Goal: Information Seeking & Learning: Understand process/instructions

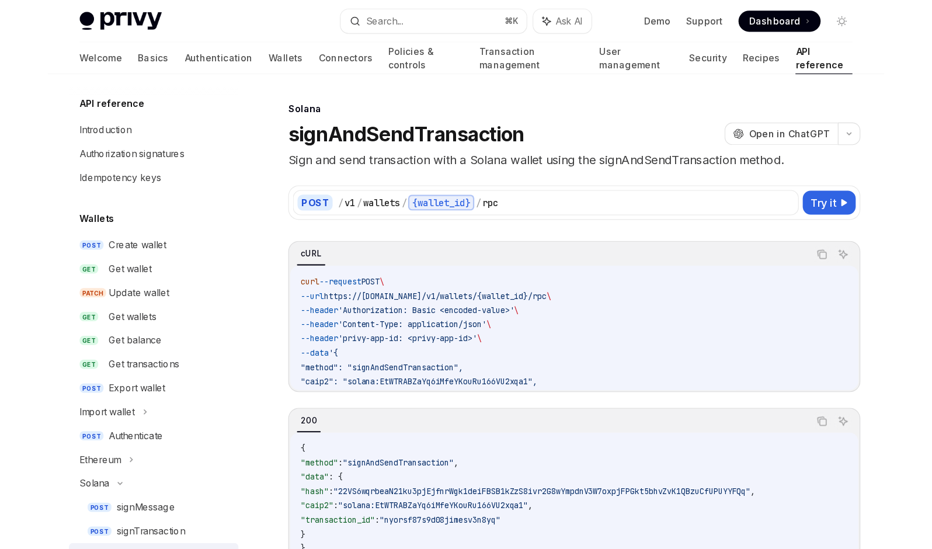
scroll to position [1050, 0]
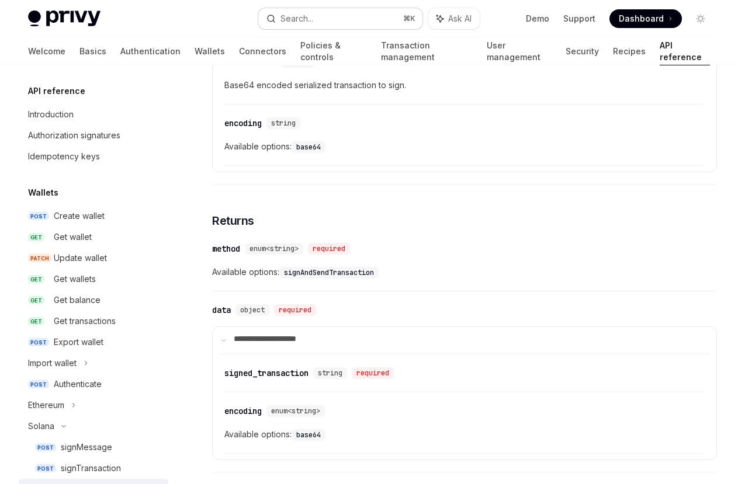
type textarea "*"
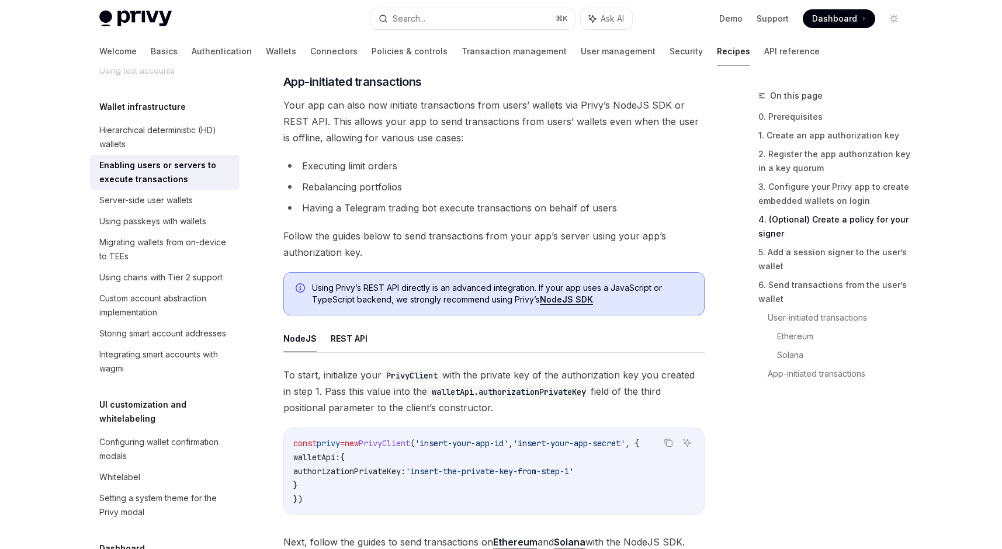
scroll to position [3068, 0]
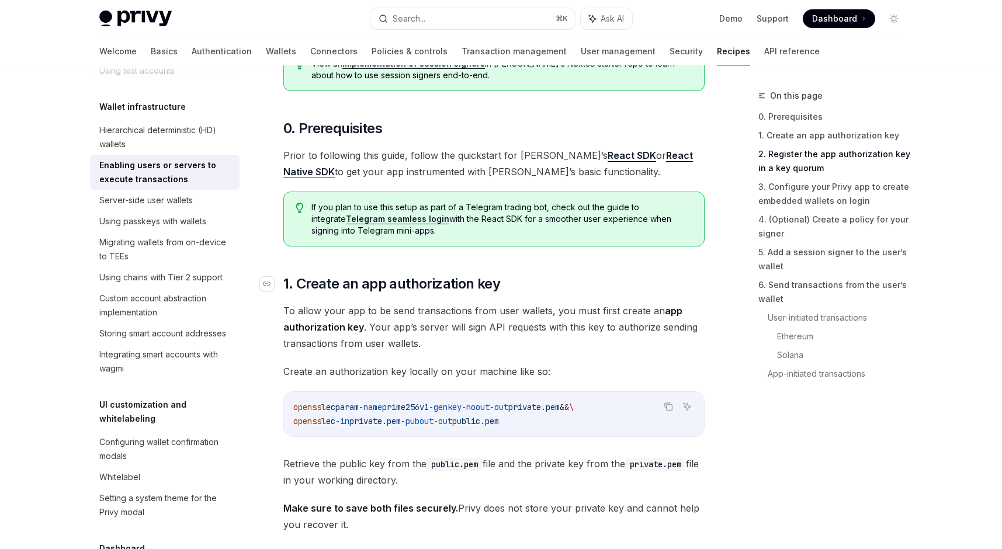
scroll to position [0, 0]
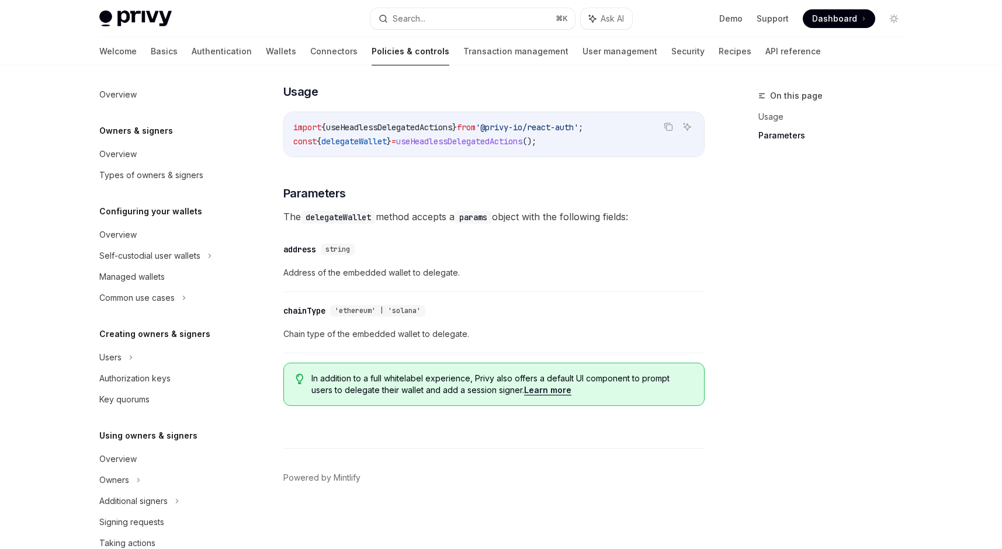
scroll to position [457, 0]
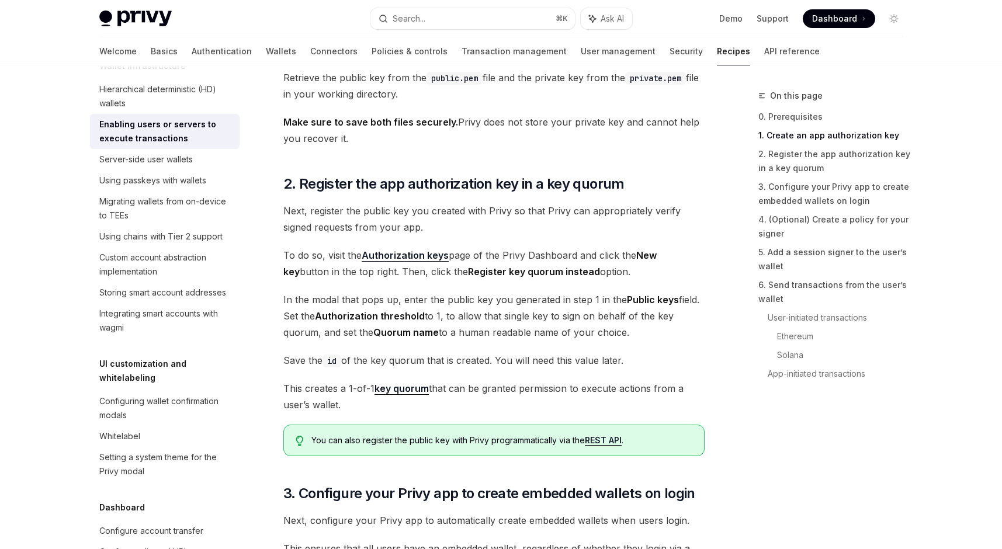
scroll to position [929, 0]
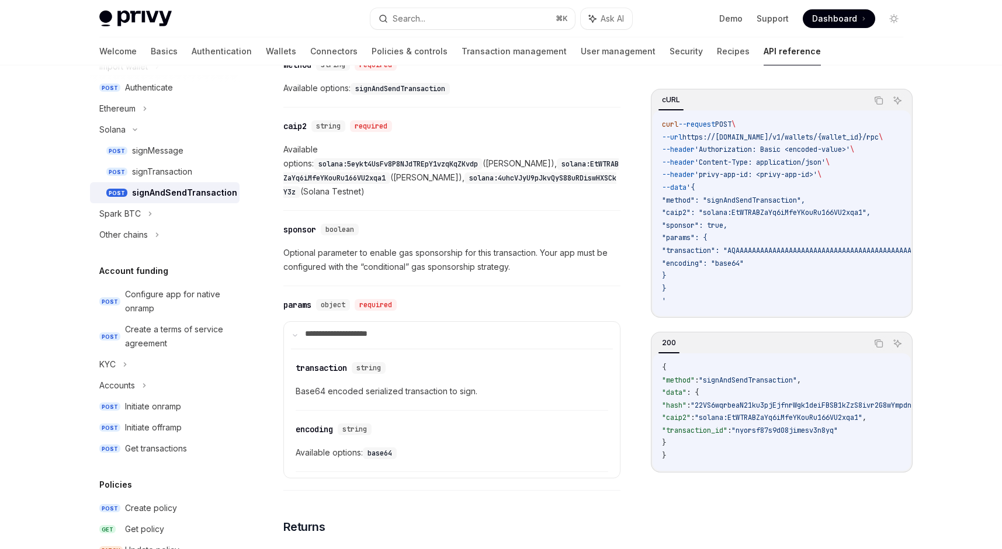
scroll to position [503, 0]
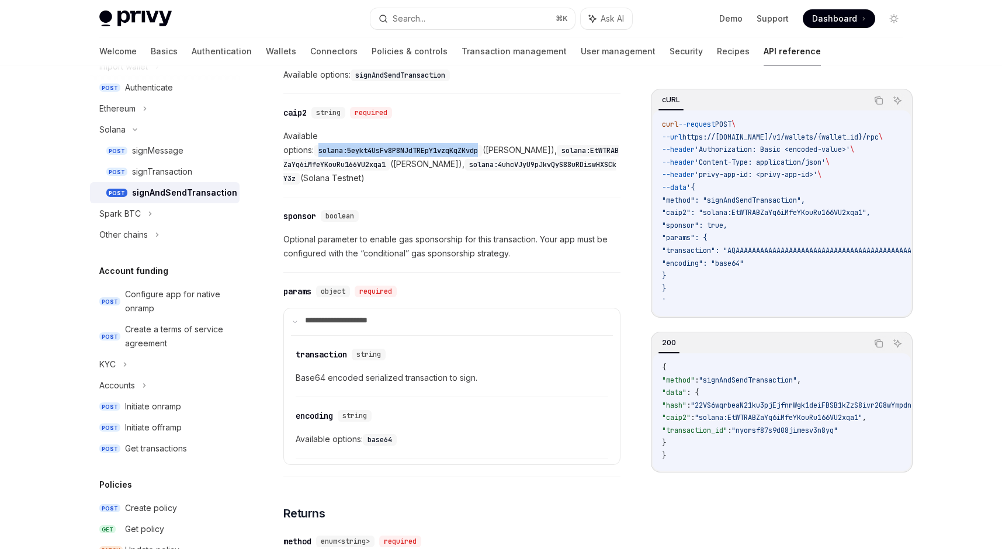
drag, startPoint x: 360, startPoint y: 297, endPoint x: 563, endPoint y: 301, distance: 202.7
click at [483, 157] on code "solana:5eykt4UsFv8P8NJdTREpY1vzqKqZKvdp" at bounding box center [398, 151] width 169 height 12
copy code "solana:5eykt4UsFv8P8NJdTREpY1vzqKqZKvdp"
click at [497, 185] on code "solana:4uhcVJyU9pJkvQyS88uRDiswHXSCkY3z" at bounding box center [449, 172] width 333 height 26
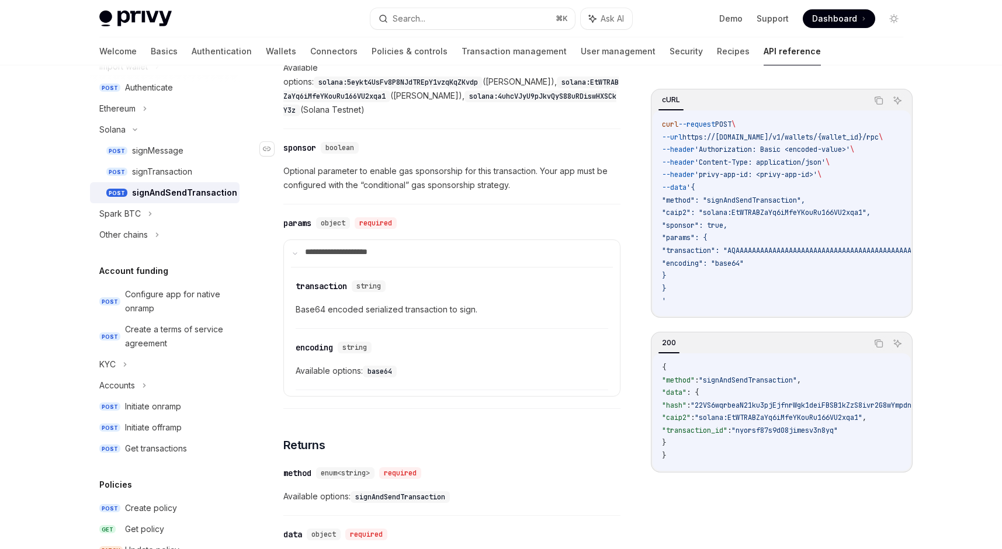
scroll to position [578, 0]
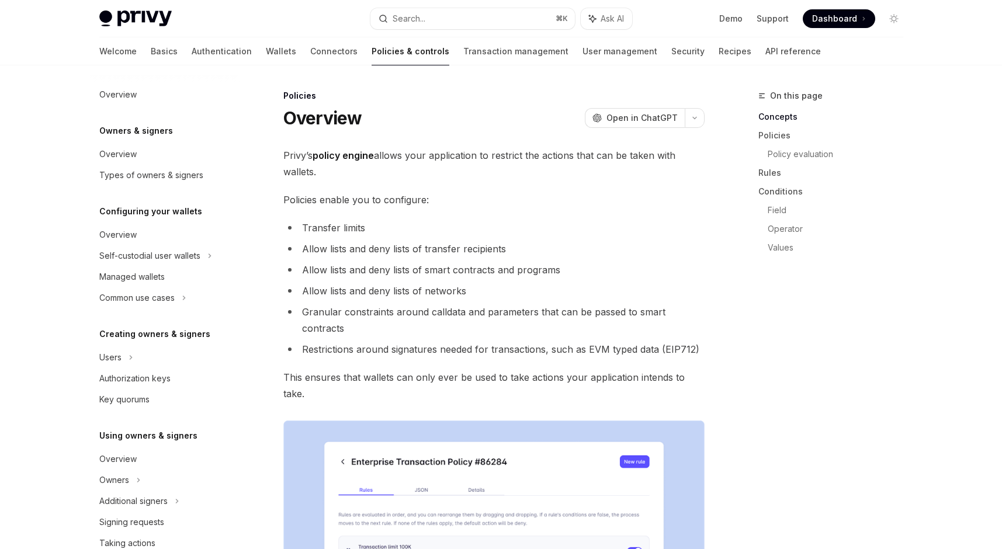
scroll to position [479, 0]
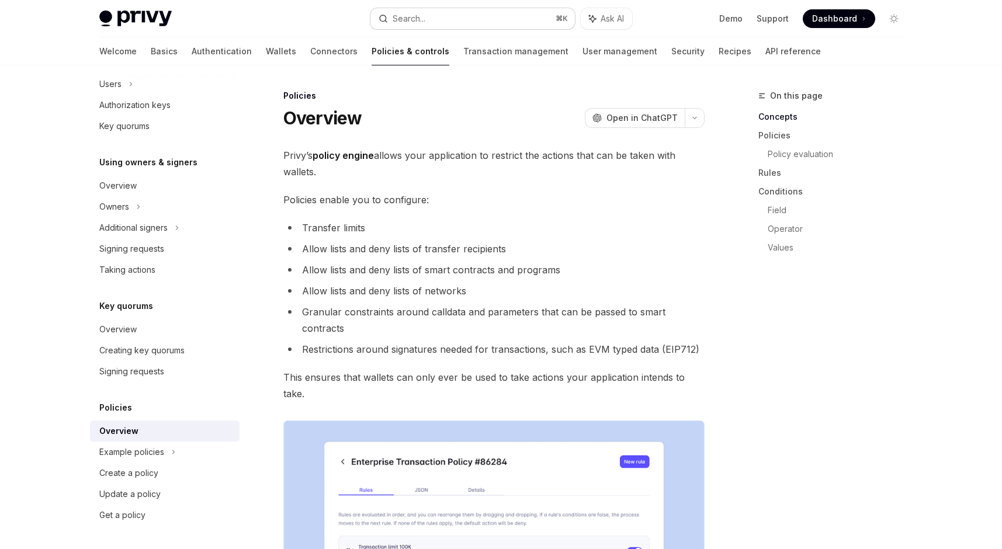
click at [417, 20] on div "Search..." at bounding box center [409, 19] width 33 height 14
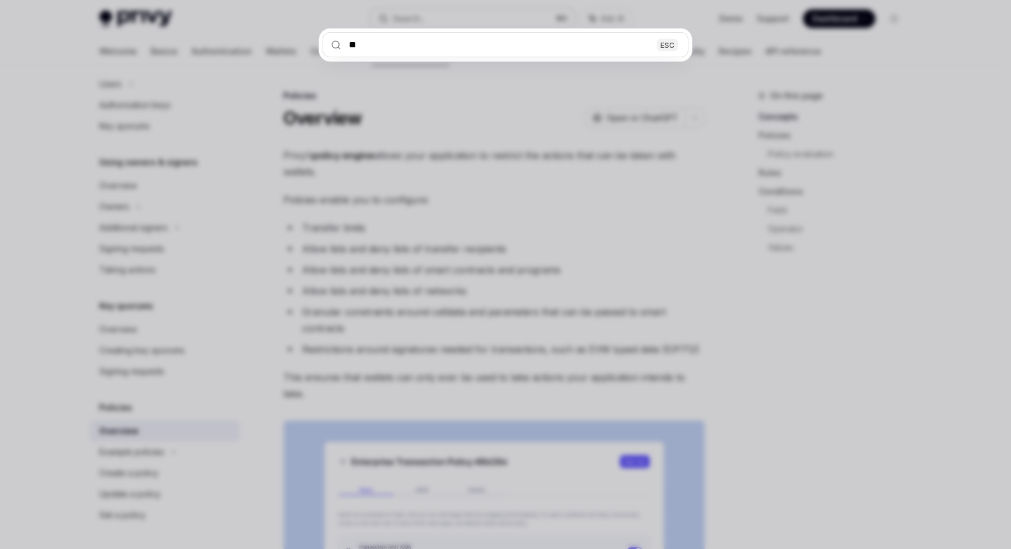
type input "***"
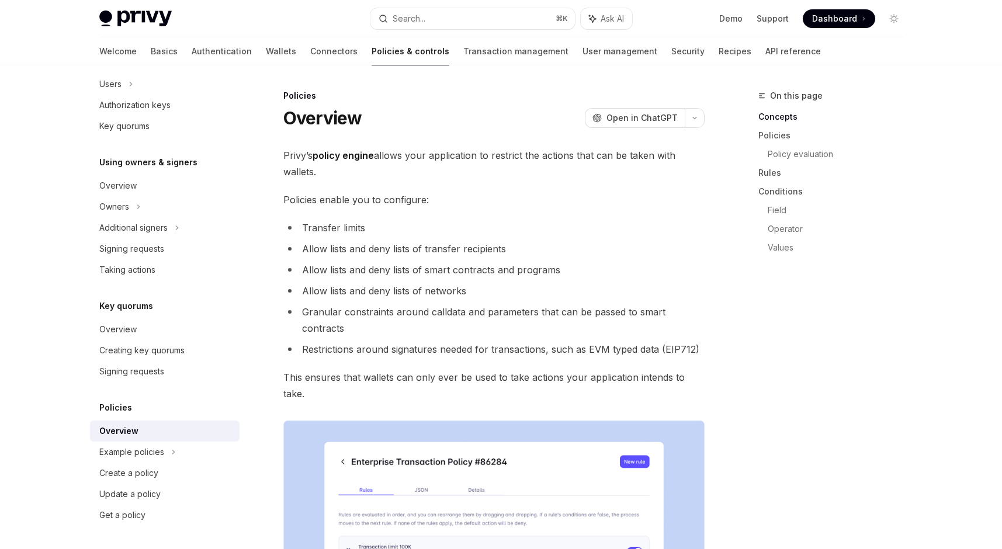
type textarea "*"
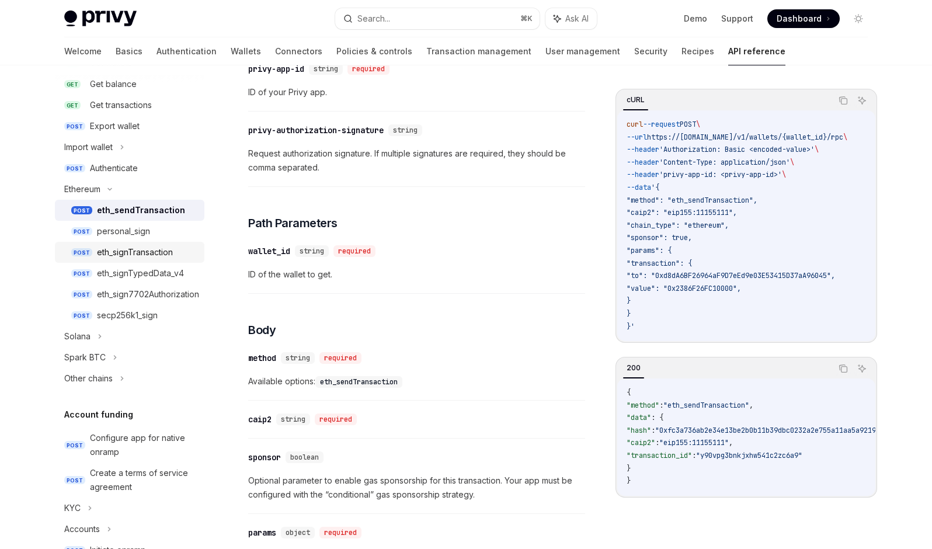
scroll to position [220, 0]
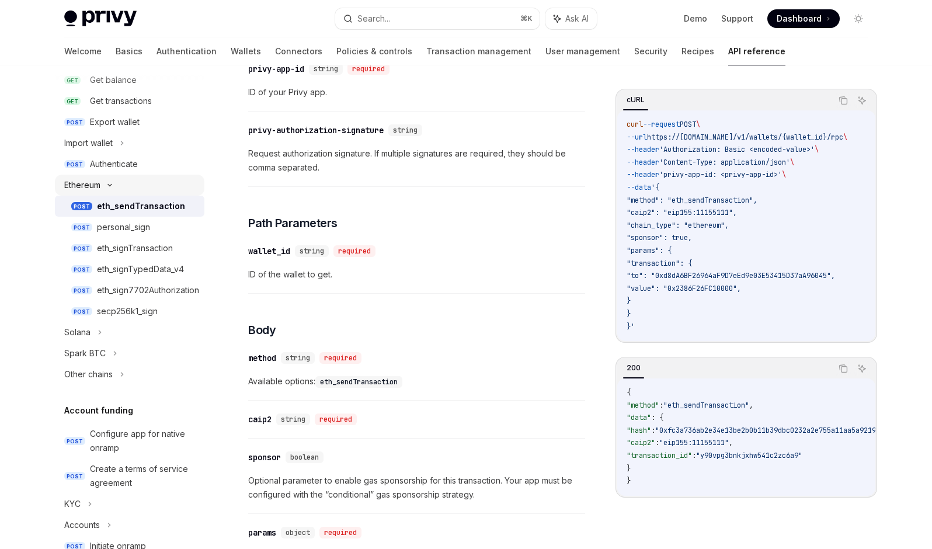
click at [87, 196] on div "Ethereum" at bounding box center [130, 185] width 150 height 21
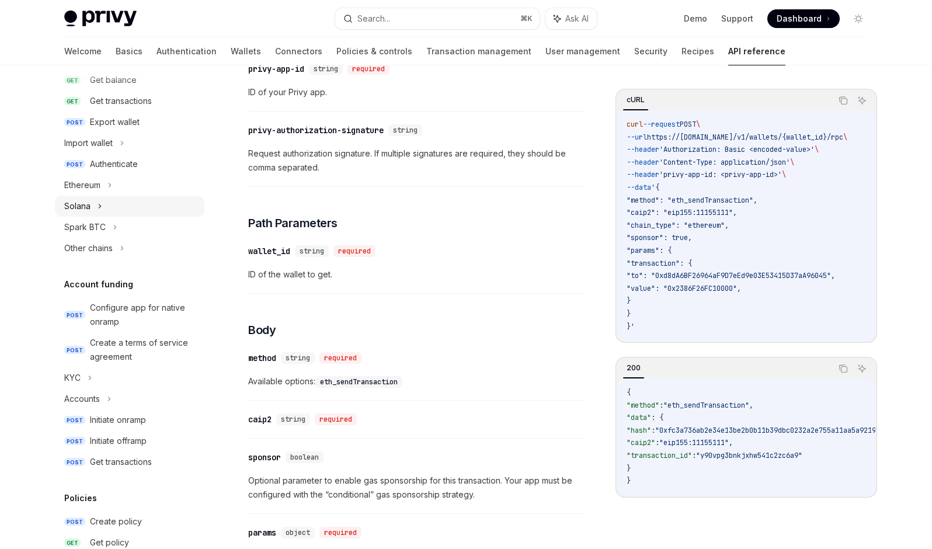
click at [86, 217] on div "Solana" at bounding box center [130, 206] width 150 height 21
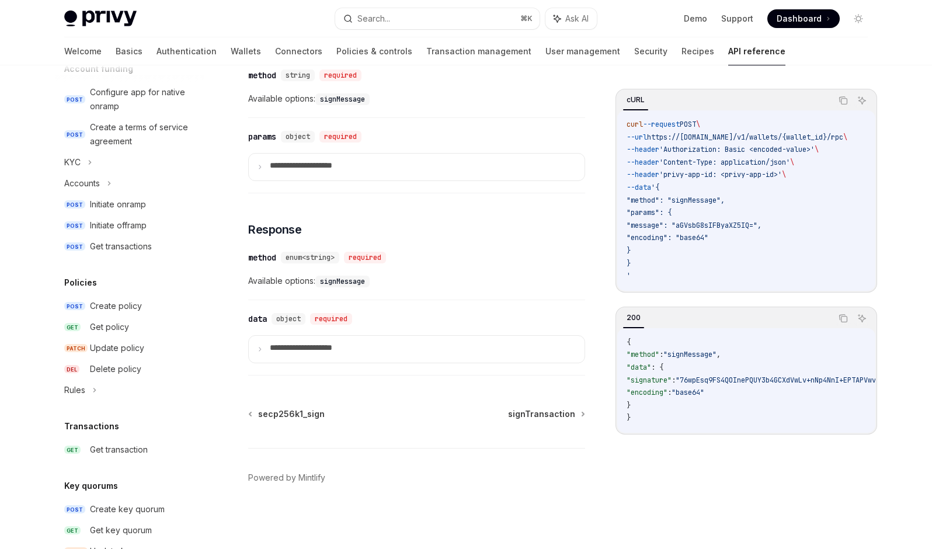
scroll to position [568, 0]
click at [348, 174] on p "**********" at bounding box center [322, 167] width 105 height 13
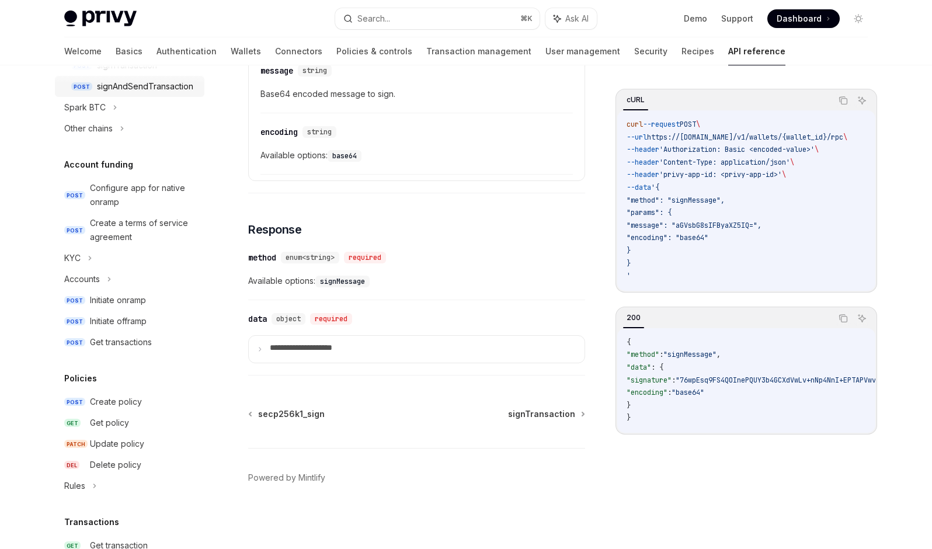
scroll to position [397, 0]
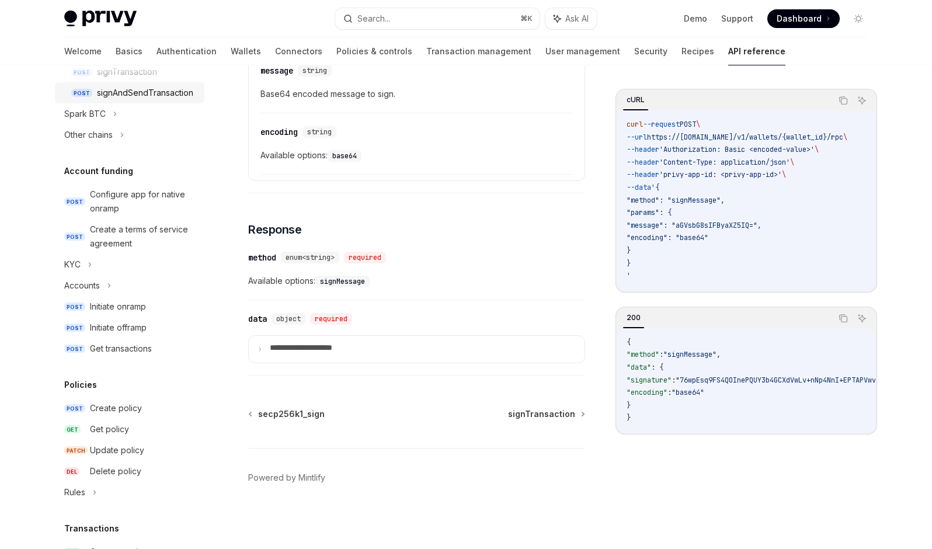
click at [97, 100] on div "signAndSendTransaction" at bounding box center [145, 93] width 96 height 14
type textarea "*"
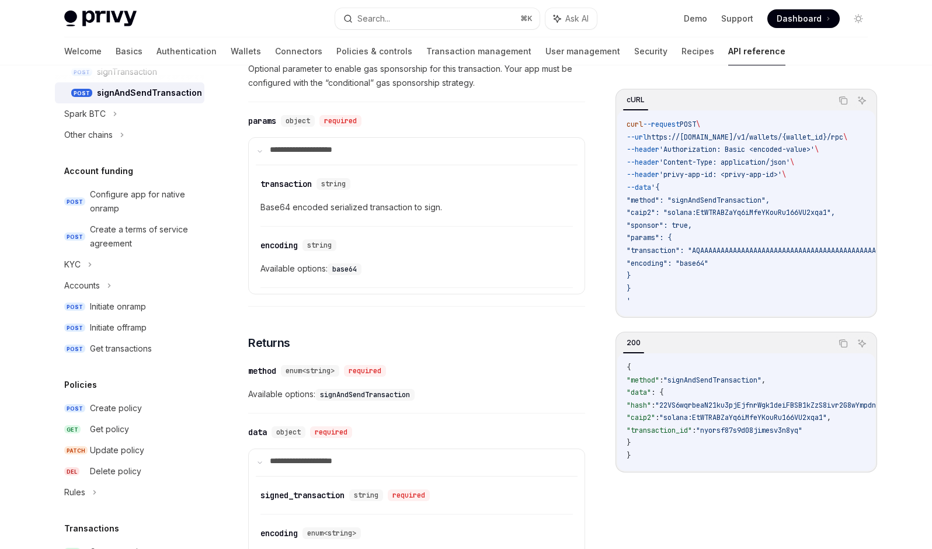
scroll to position [745, 0]
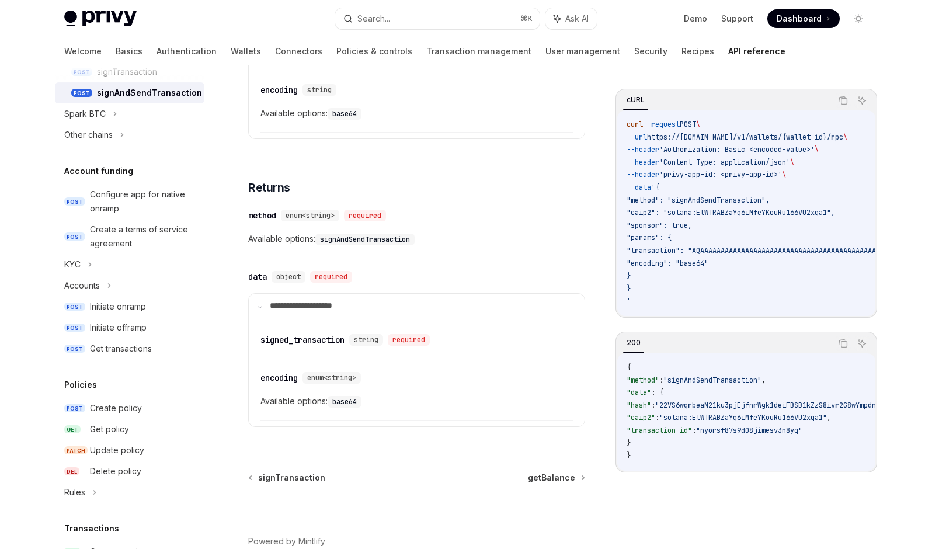
click at [357, 71] on div "​ transaction string Base64 encoded serialized transaction to sign." at bounding box center [417, 43] width 313 height 55
click at [312, 34] on div "transaction" at bounding box center [286, 29] width 51 height 12
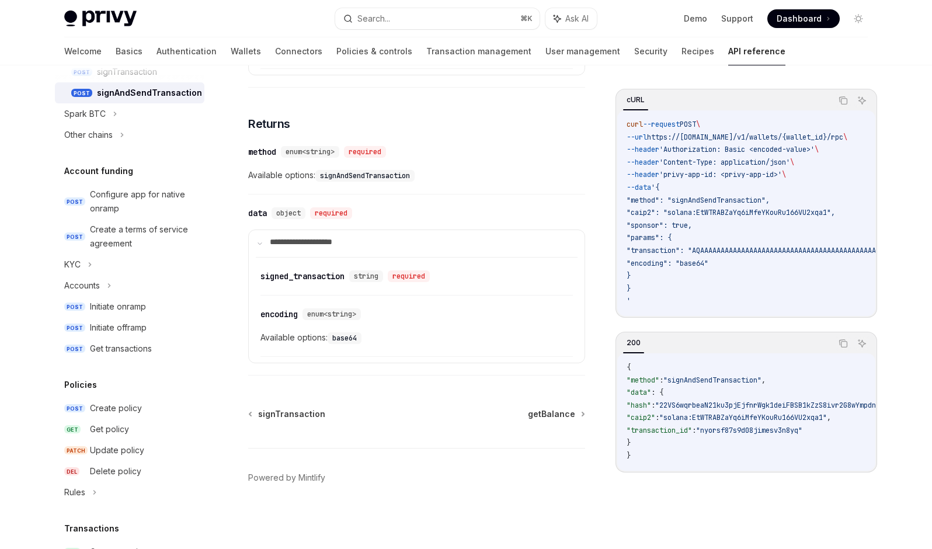
scroll to position [1035, 0]
click at [667, 217] on span ""caip2": "solana:EtWTRABZaYq6iMfeYKouRu166VU2xqa1"," at bounding box center [731, 212] width 209 height 9
click at [650, 217] on span ""caip2": "solana:EtWTRABZaYq6iMfeYKouRu166VU2xqa1"," at bounding box center [731, 212] width 209 height 9
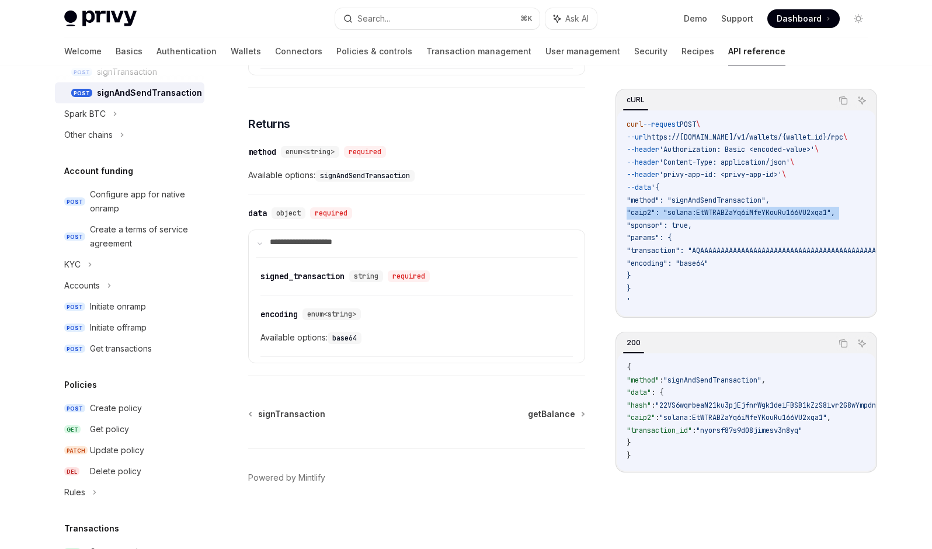
scroll to position [1316, 0]
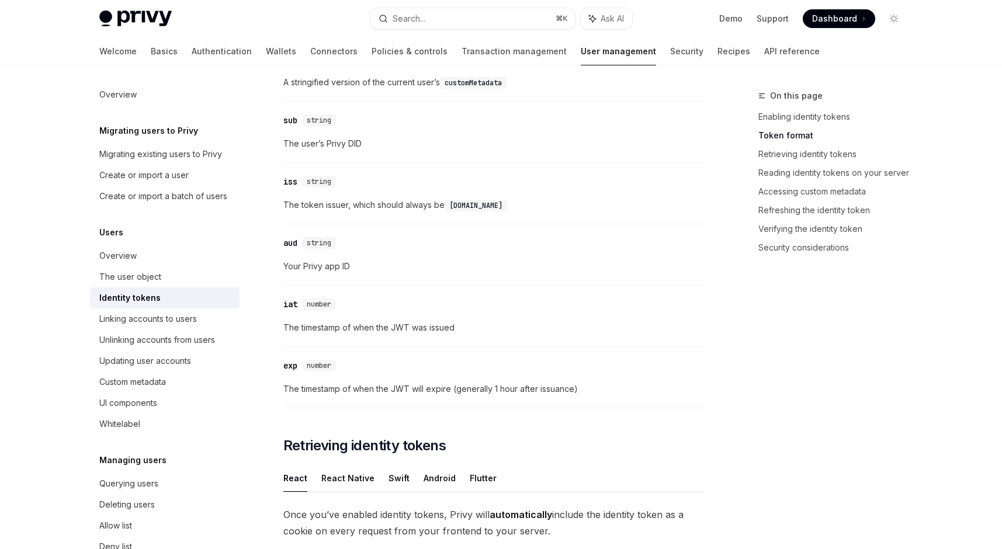
scroll to position [590, 0]
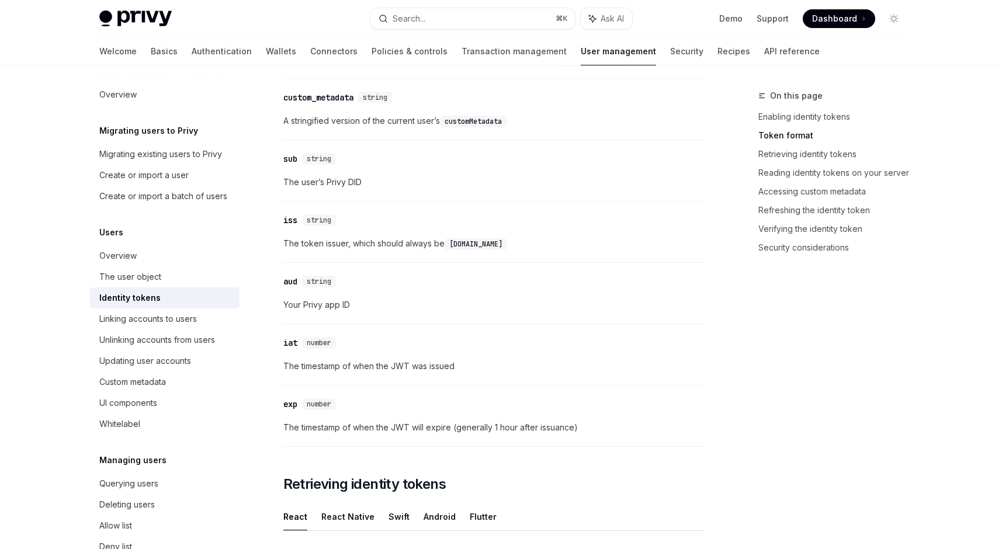
click at [622, 66] on code "linkedAccounts" at bounding box center [588, 60] width 67 height 12
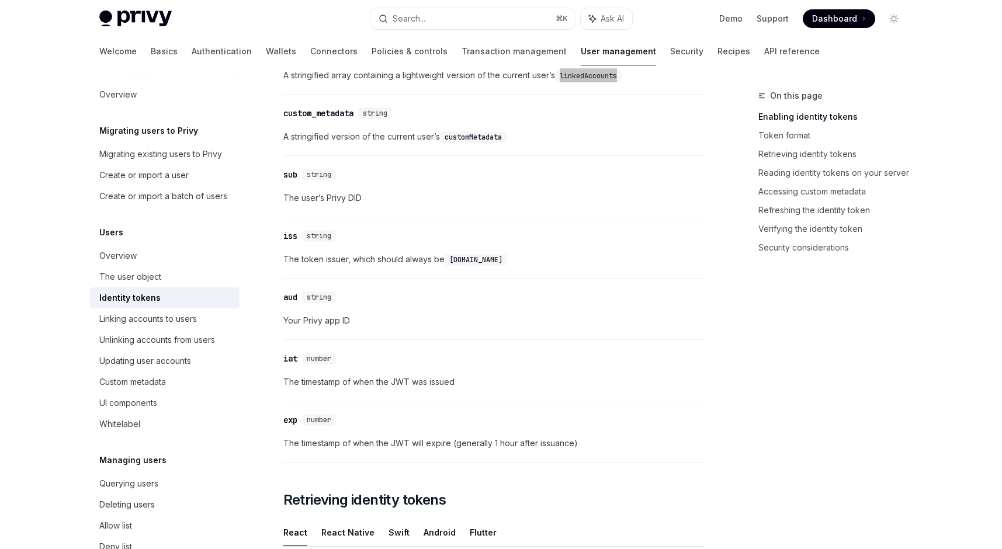
scroll to position [574, 0]
click at [622, 82] on code "linkedAccounts" at bounding box center [588, 77] width 67 height 12
click at [647, 95] on div "​ linked_accounts string A stringified array containing a lightweight version o…" at bounding box center [493, 67] width 421 height 55
click at [588, 83] on span "A stringified array containing a lightweight version of the current user’s link…" at bounding box center [493, 76] width 421 height 14
drag, startPoint x: 416, startPoint y: 259, endPoint x: 689, endPoint y: 261, distance: 273.4
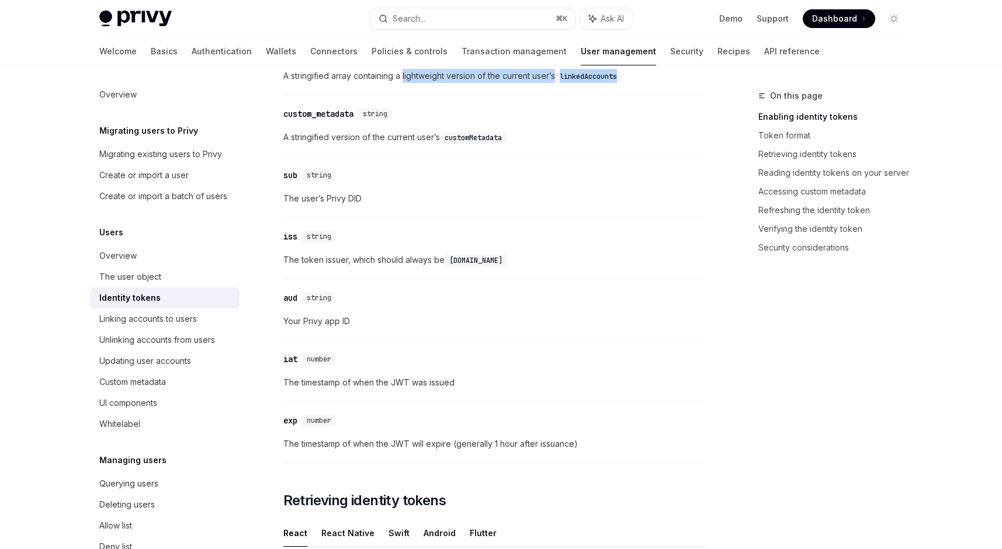
click at [689, 83] on span "A stringified array containing a lightweight version of the current user’s link…" at bounding box center [493, 76] width 421 height 14
copy span "lightweight version of the current user’s linkedAccounts"
drag, startPoint x: 276, startPoint y: 258, endPoint x: 703, endPoint y: 254, distance: 427.1
click at [703, 83] on span "A stringified array containing a lightweight version of the current user’s link…" at bounding box center [493, 76] width 421 height 14
copy span "stringified array containing a lightweight version of the current user’s linked…"
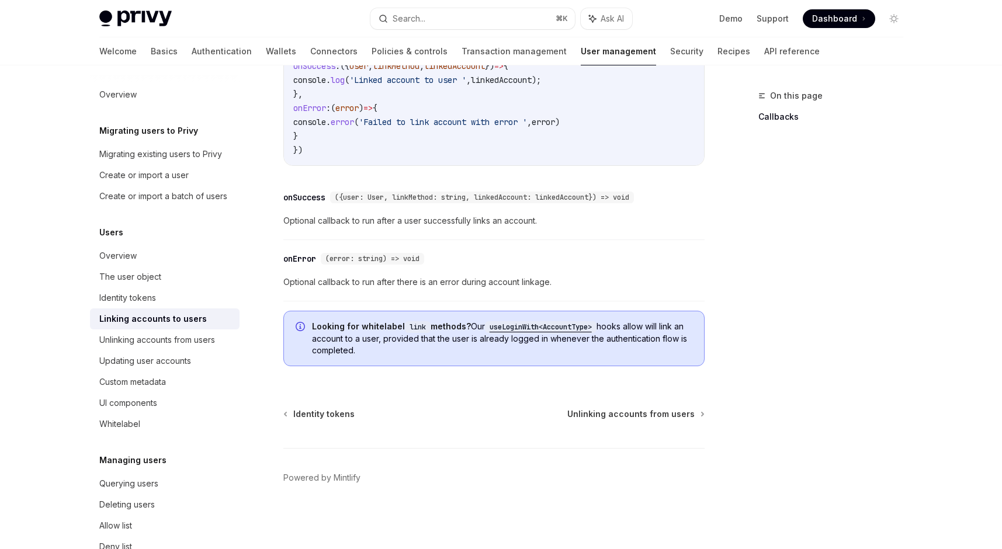
scroll to position [1207, 0]
